Goal: Information Seeking & Learning: Learn about a topic

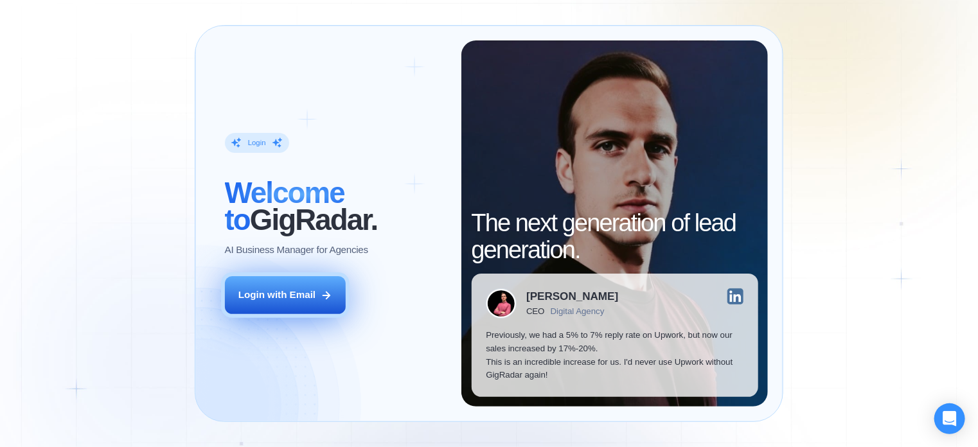
click at [306, 294] on div "Login with Email" at bounding box center [276, 295] width 77 height 13
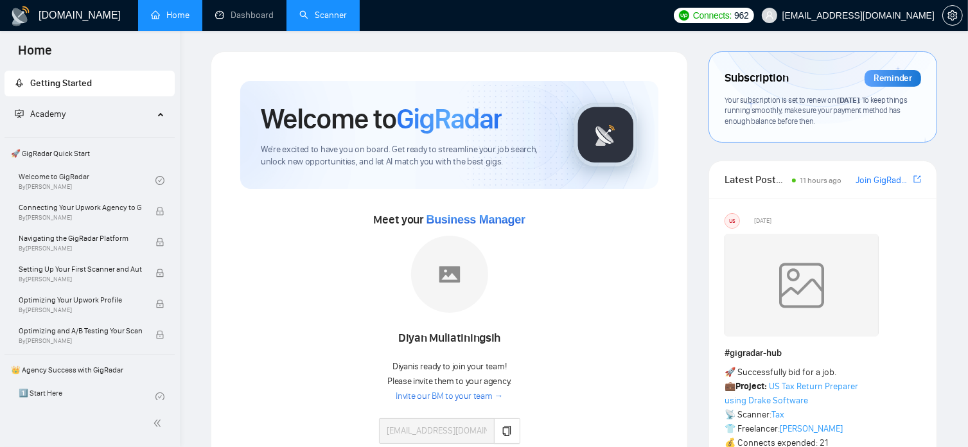
click at [328, 15] on link "Scanner" at bounding box center [323, 15] width 48 height 11
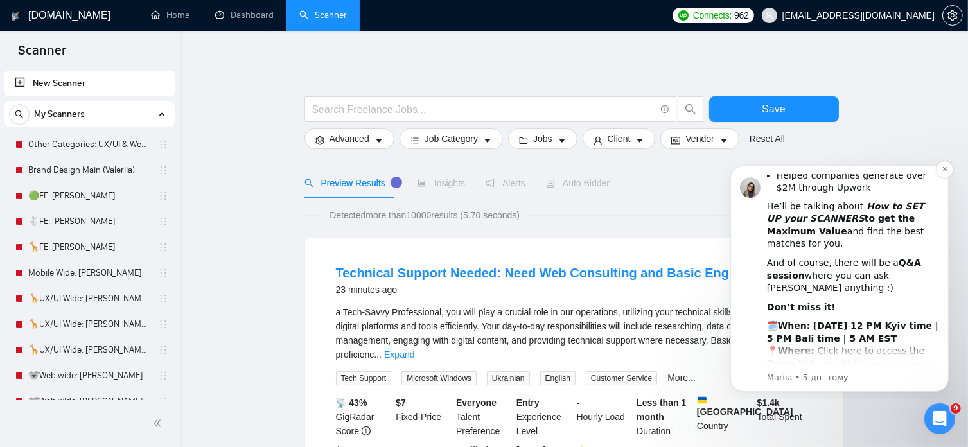
scroll to position [254, 0]
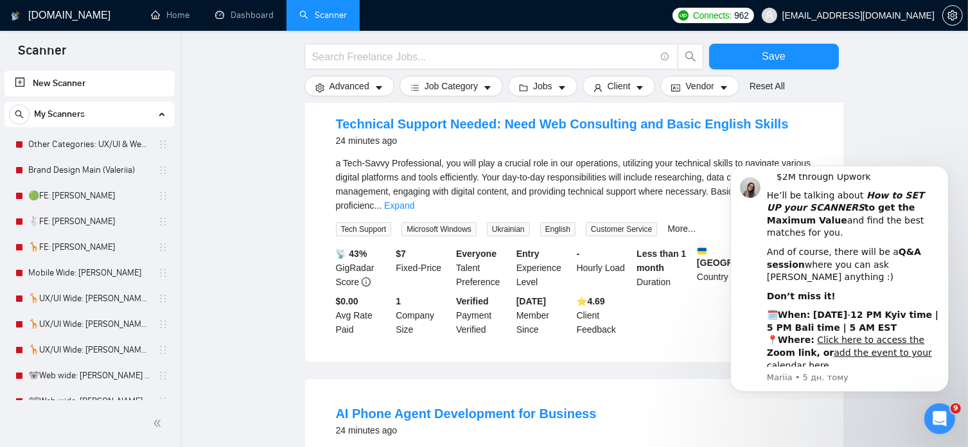
scroll to position [150, 0]
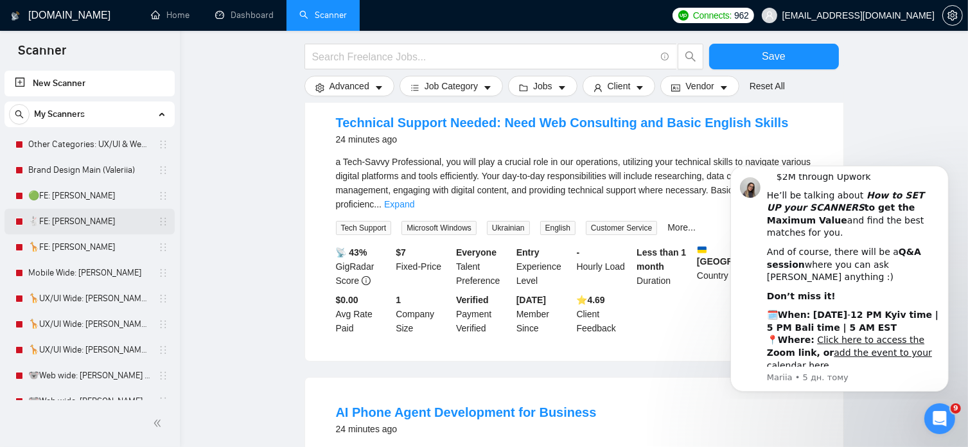
click at [90, 218] on link "🐇FE: Roman" at bounding box center [89, 222] width 122 height 26
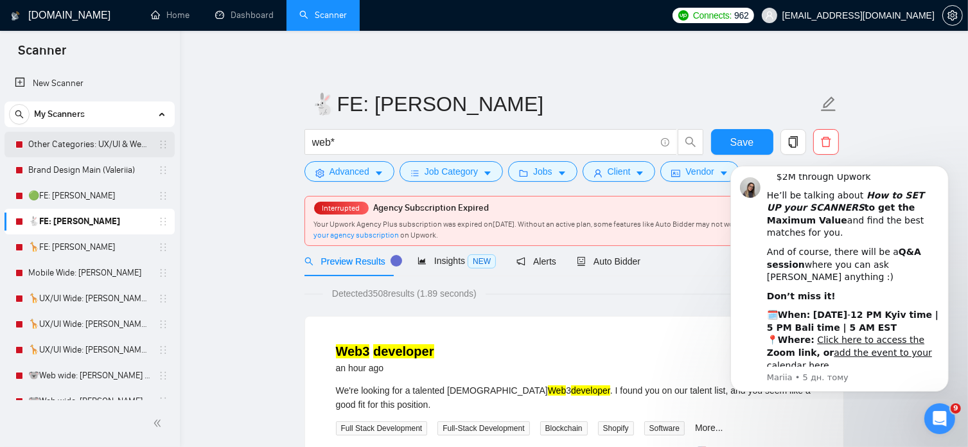
click at [118, 140] on link "Other Categories: UX/UI & Web design Vlad" at bounding box center [89, 145] width 122 height 26
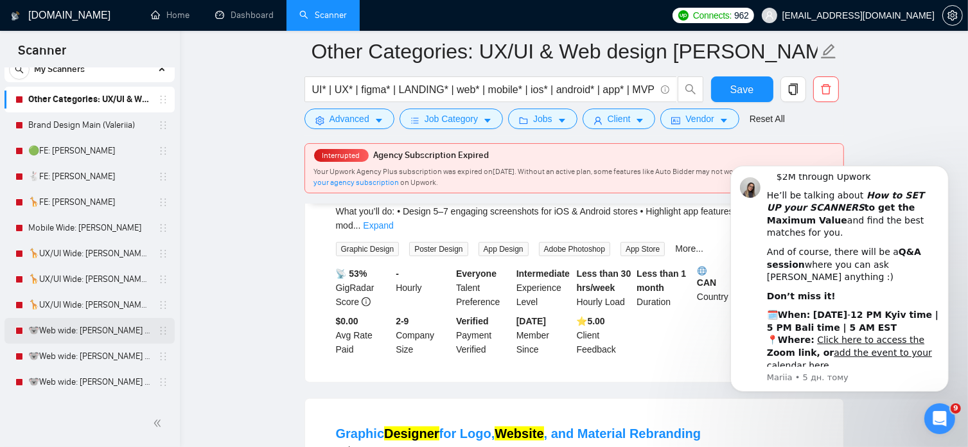
scroll to position [54, 0]
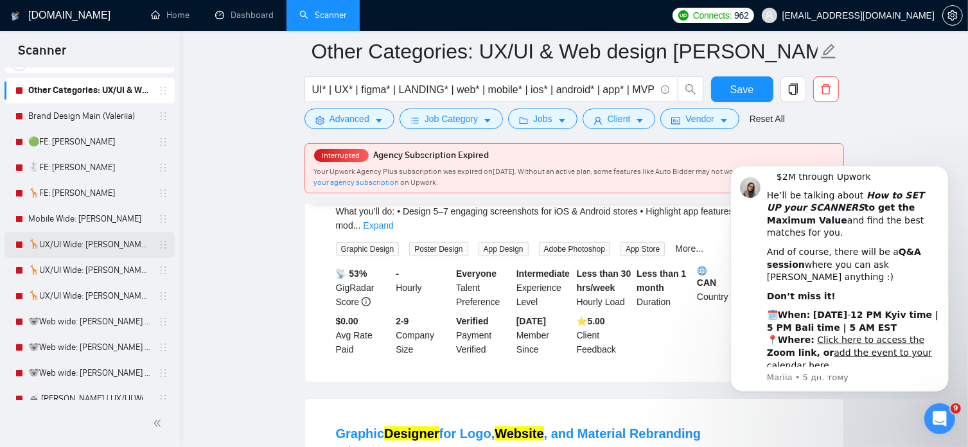
click at [107, 241] on link "🦒UX/UI Wide: Vlad 03/07 old" at bounding box center [89, 245] width 122 height 26
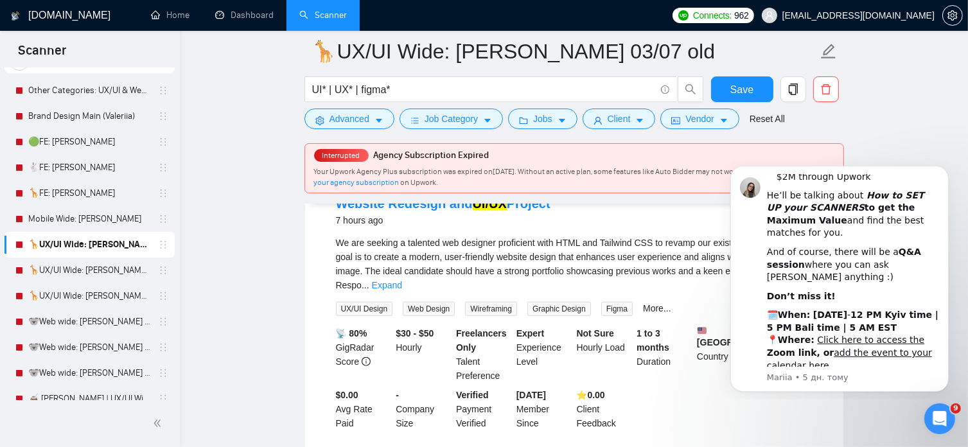
scroll to position [988, 0]
click at [442, 211] on link "Website Redesign and UI/UX Project" at bounding box center [443, 204] width 215 height 14
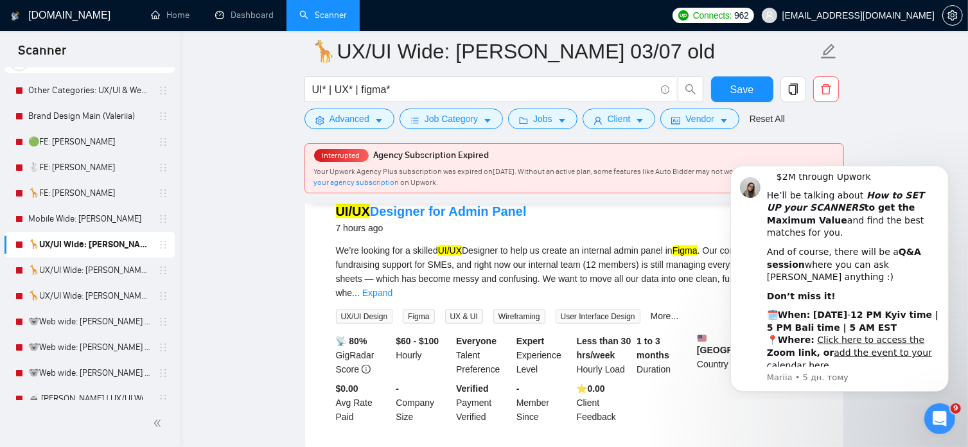
scroll to position [1283, 0]
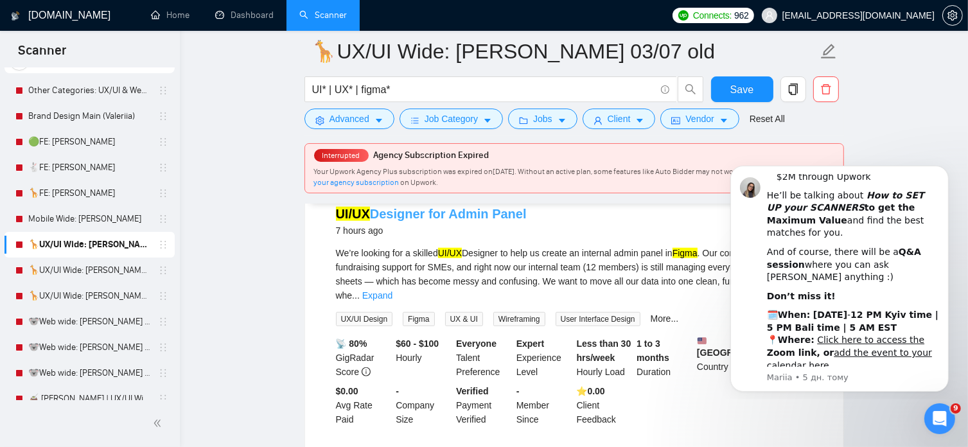
click at [494, 221] on link "UI/UX Designer for Admin Panel" at bounding box center [431, 214] width 191 height 14
